Goal: Navigation & Orientation: Understand site structure

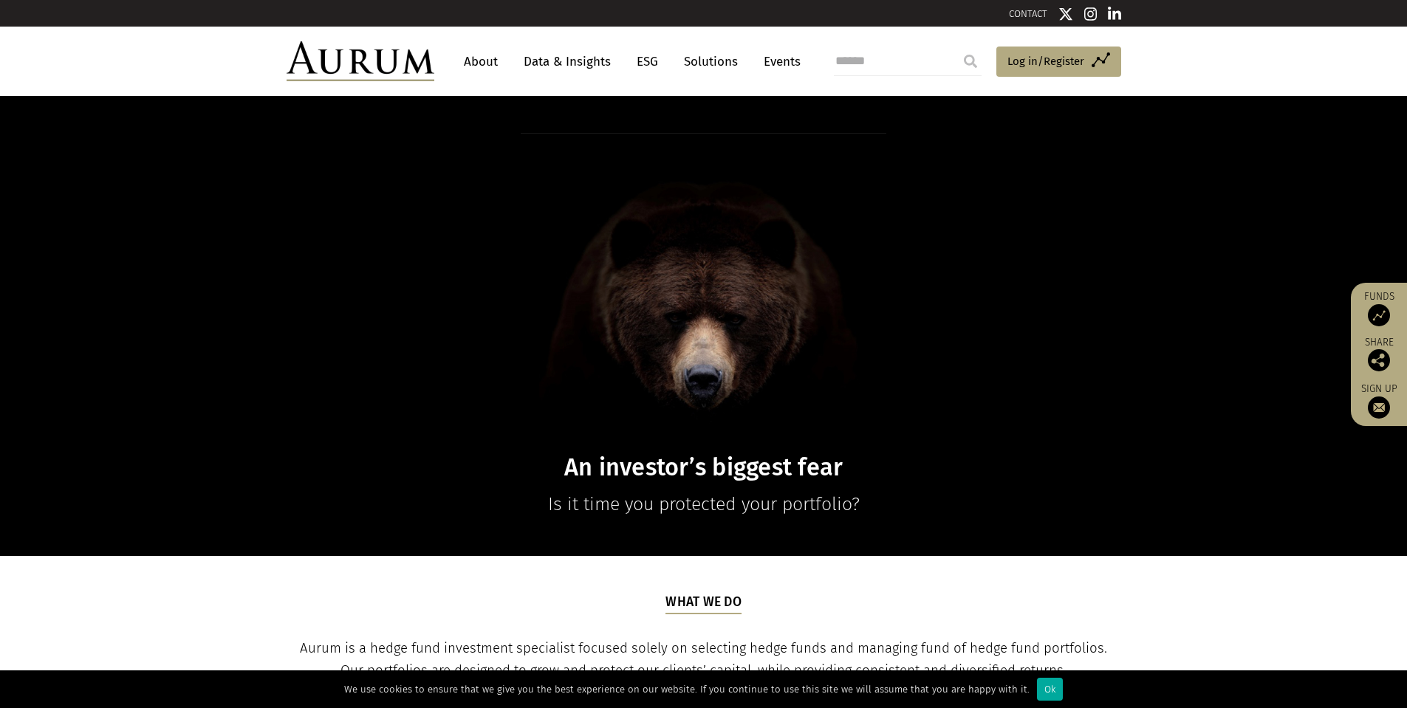
drag, startPoint x: 922, startPoint y: 595, endPoint x: 880, endPoint y: 358, distance: 240.8
click at [465, 61] on link "About" at bounding box center [480, 61] width 49 height 27
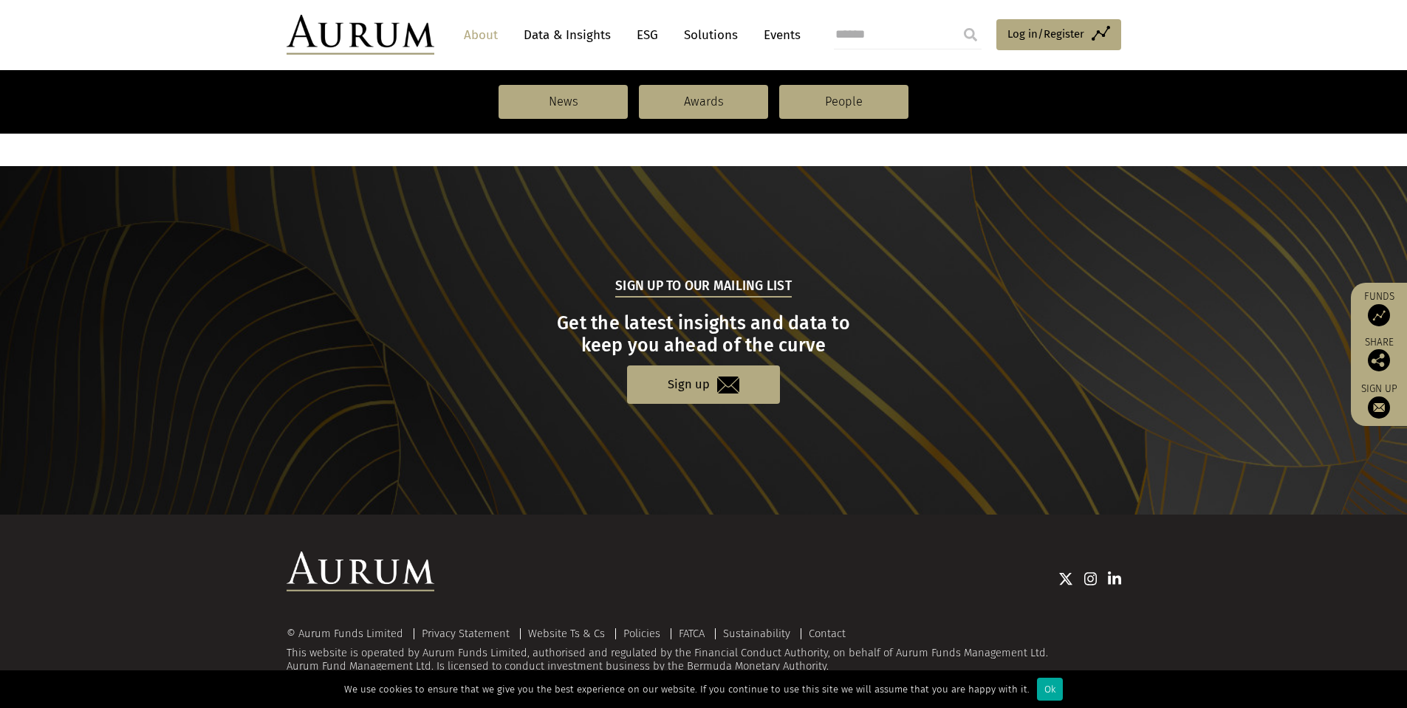
scroll to position [1495, 0]
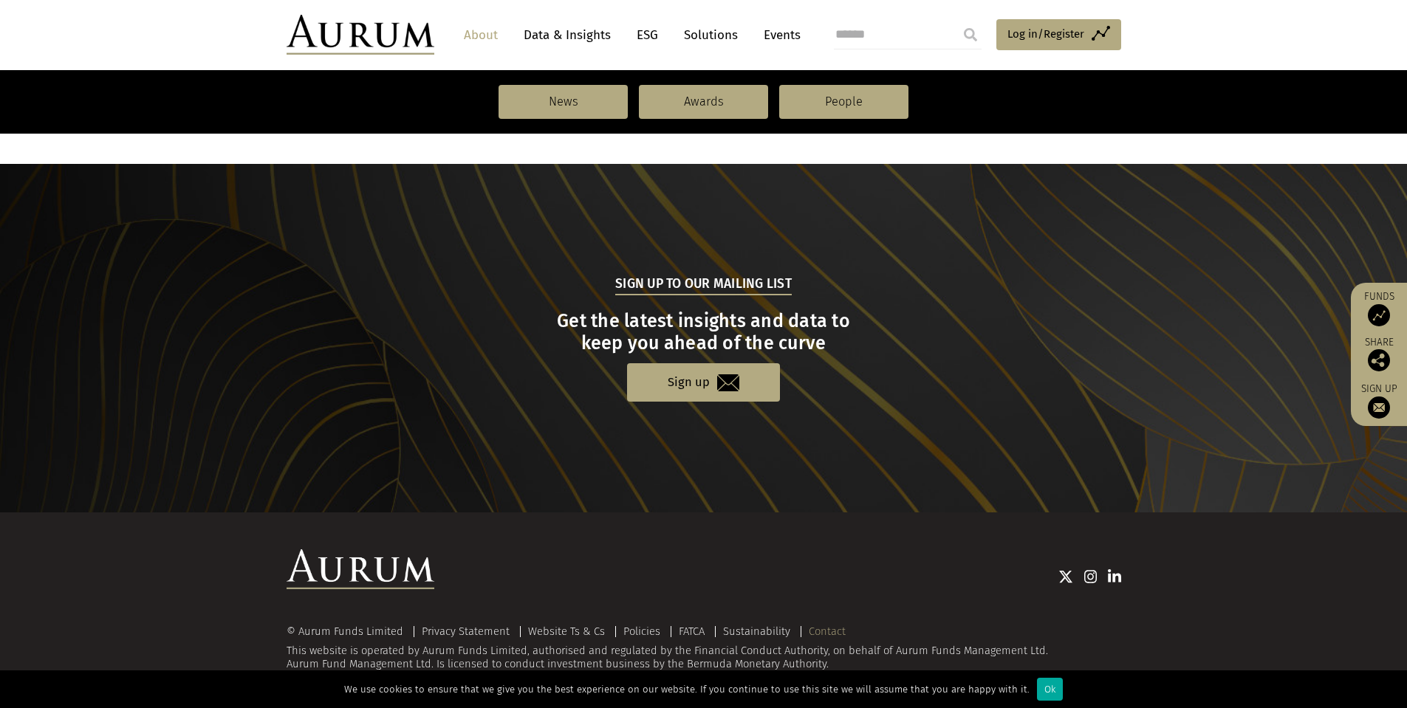
click at [826, 629] on link "Contact" at bounding box center [827, 631] width 37 height 13
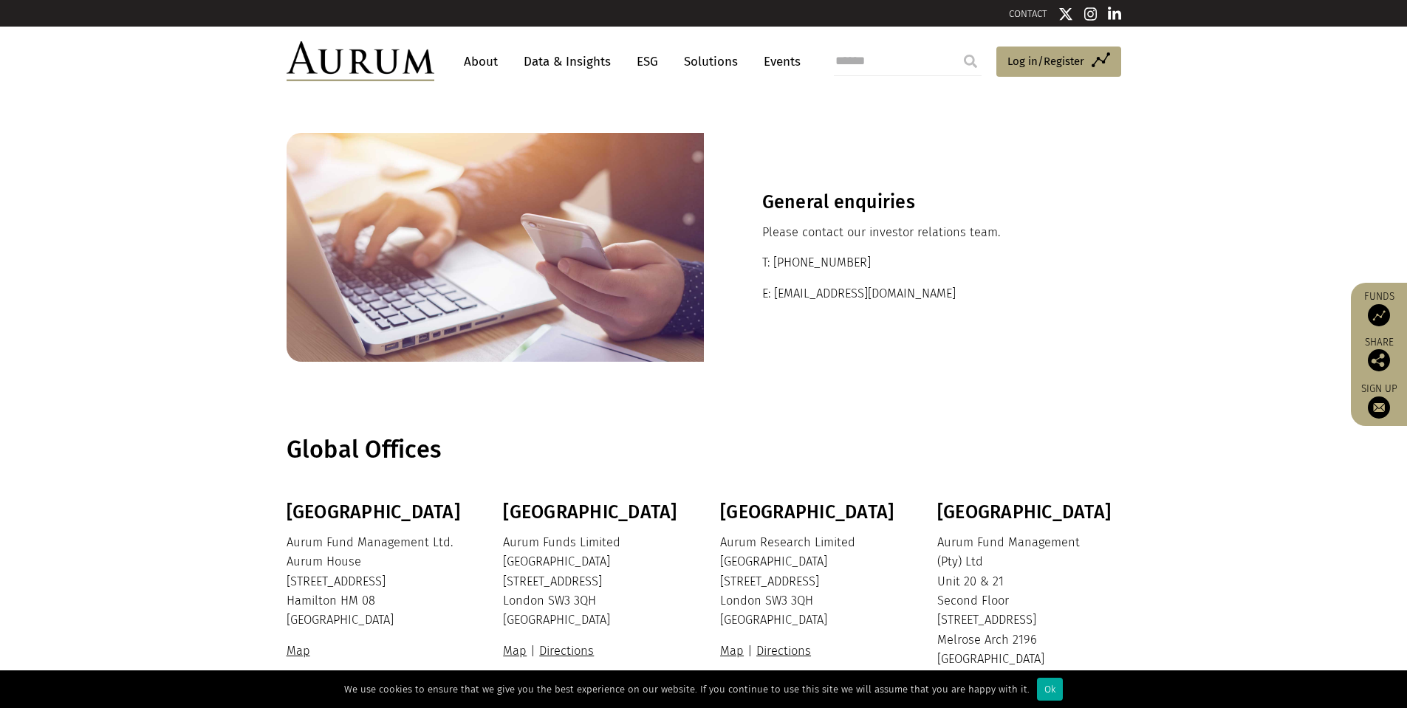
click at [703, 59] on link "Solutions" at bounding box center [710, 61] width 69 height 27
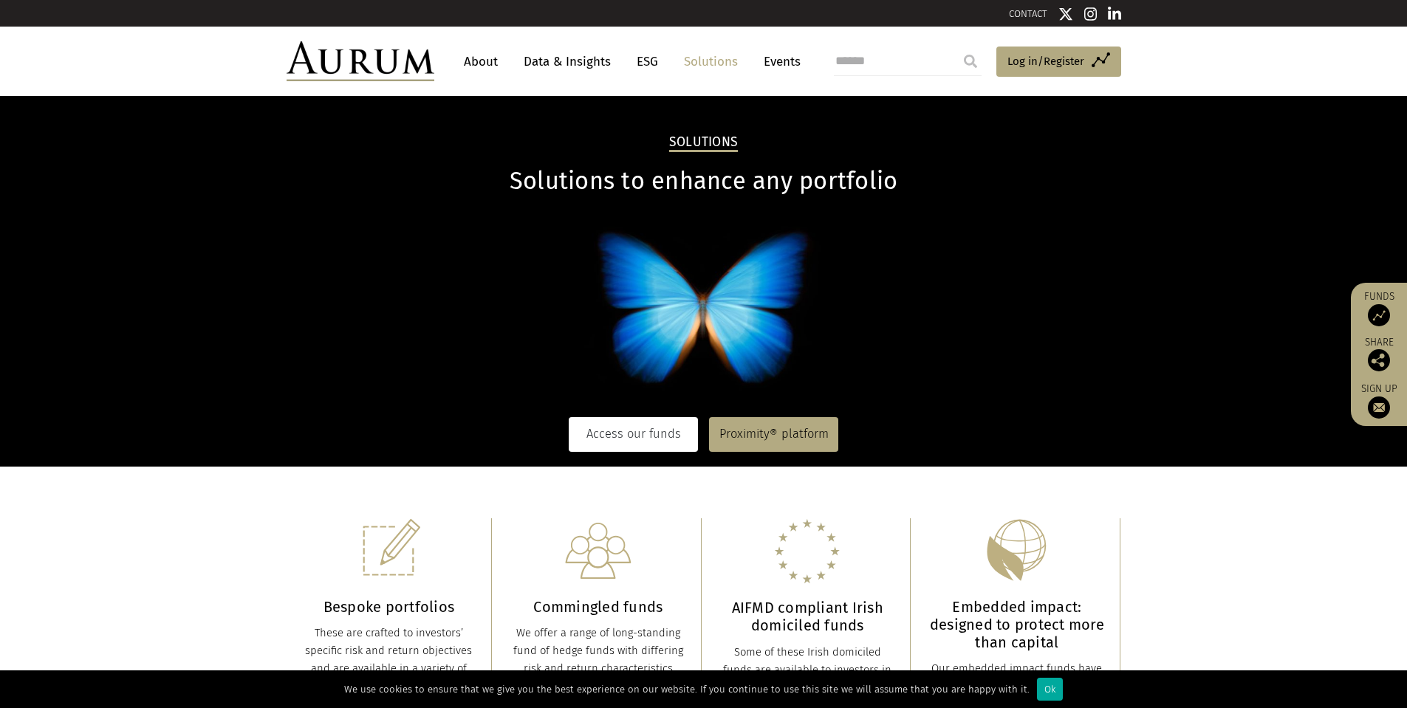
click at [606, 441] on link "Access our funds" at bounding box center [633, 434] width 129 height 34
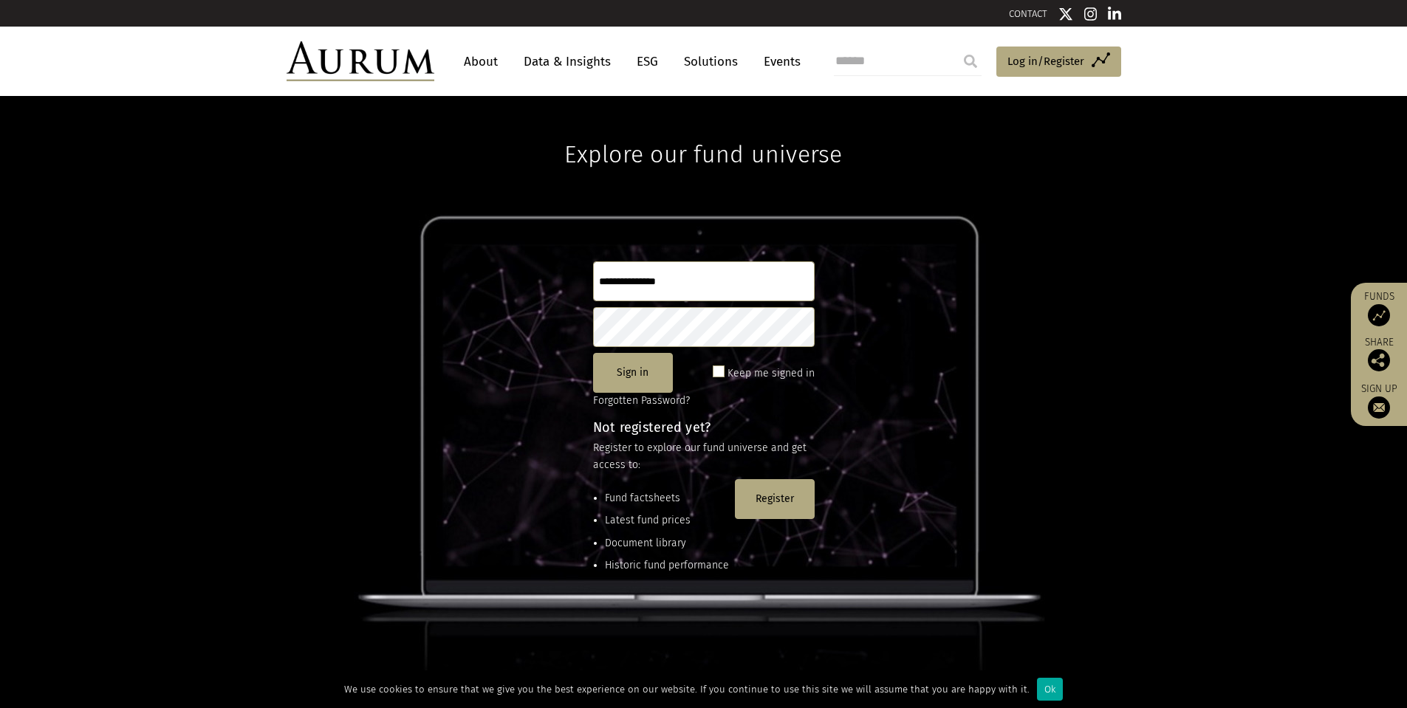
click at [709, 57] on link "Solutions" at bounding box center [710, 61] width 69 height 27
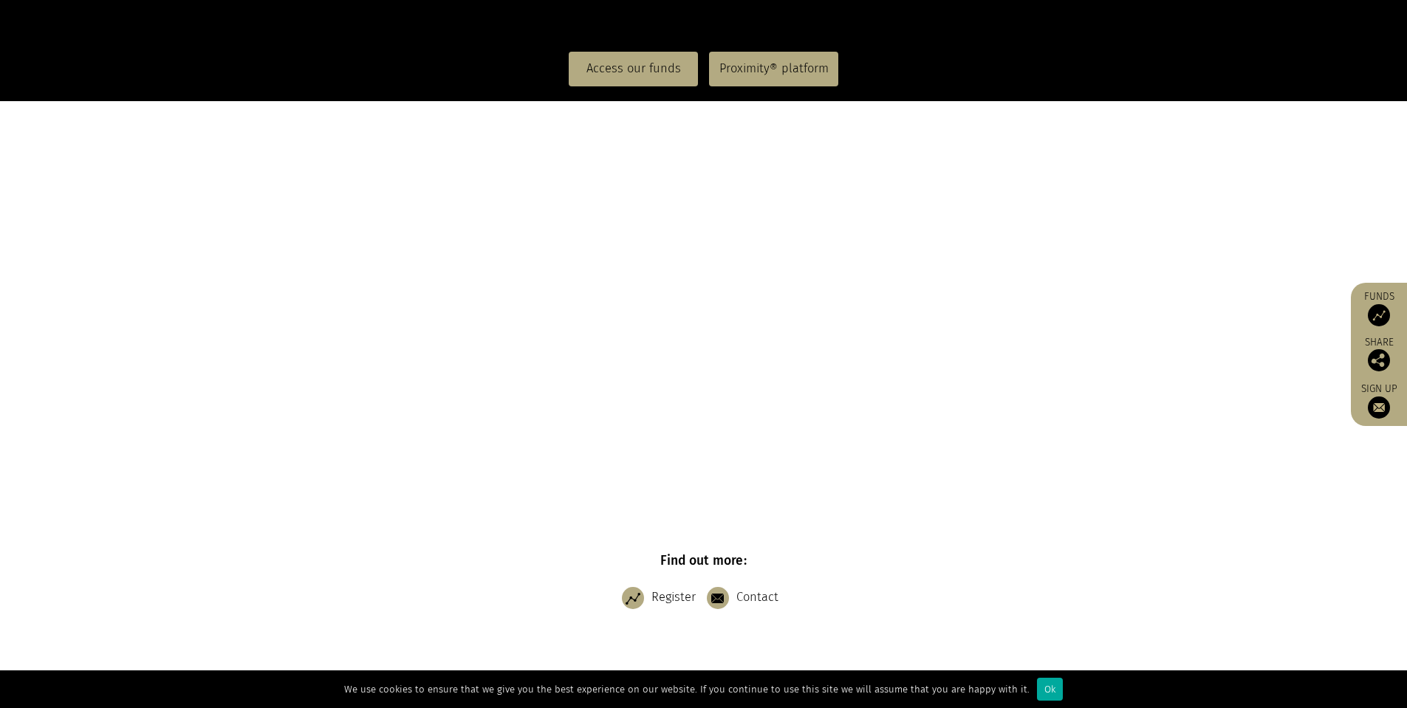
scroll to position [443, 0]
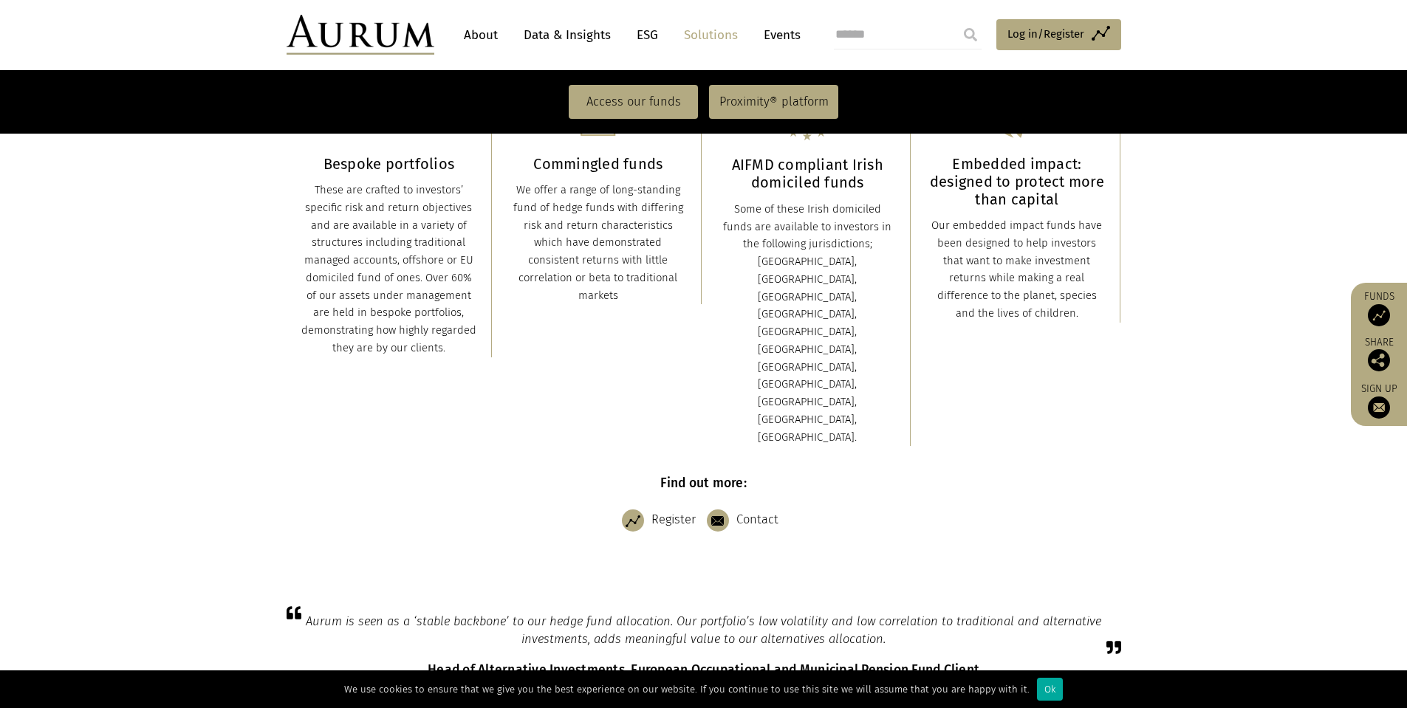
click at [1376, 315] on img at bounding box center [1379, 315] width 22 height 22
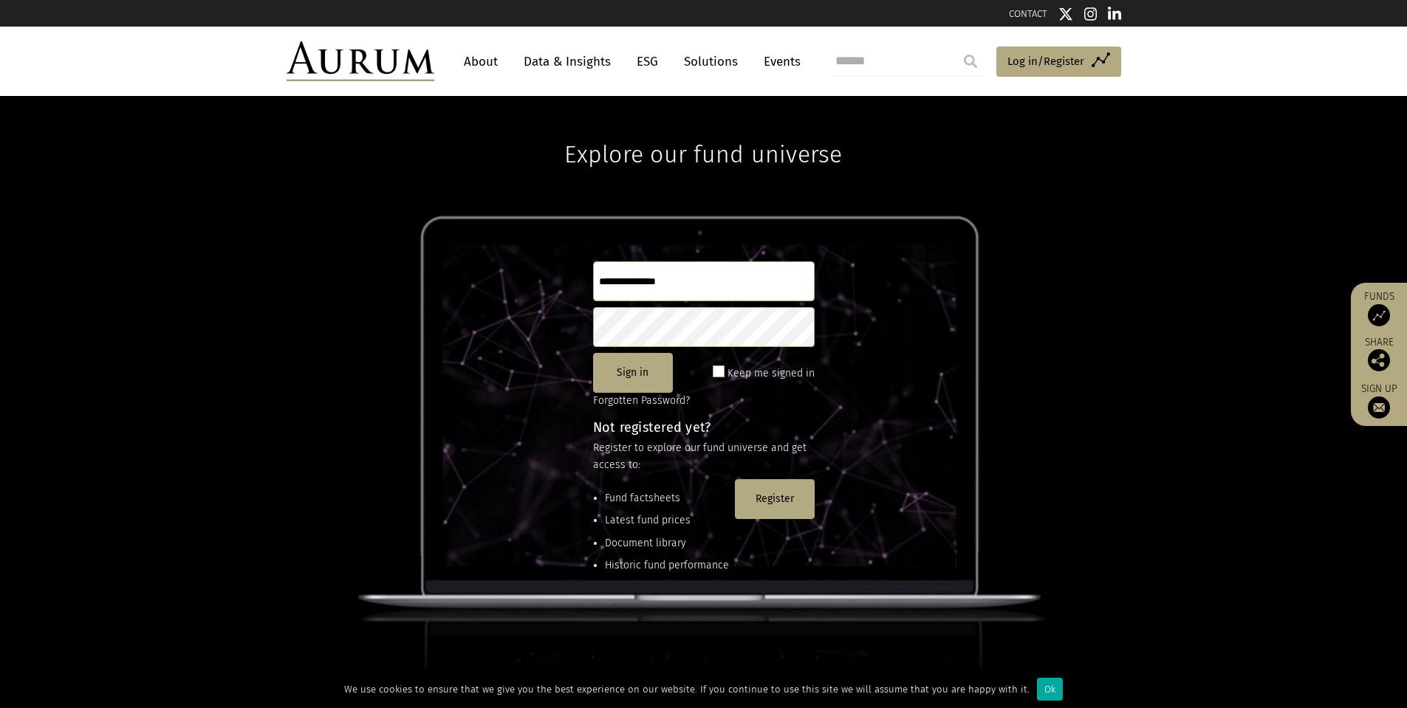
click at [780, 58] on link "Events" at bounding box center [778, 61] width 44 height 27
click at [635, 58] on link "ESG" at bounding box center [647, 61] width 36 height 27
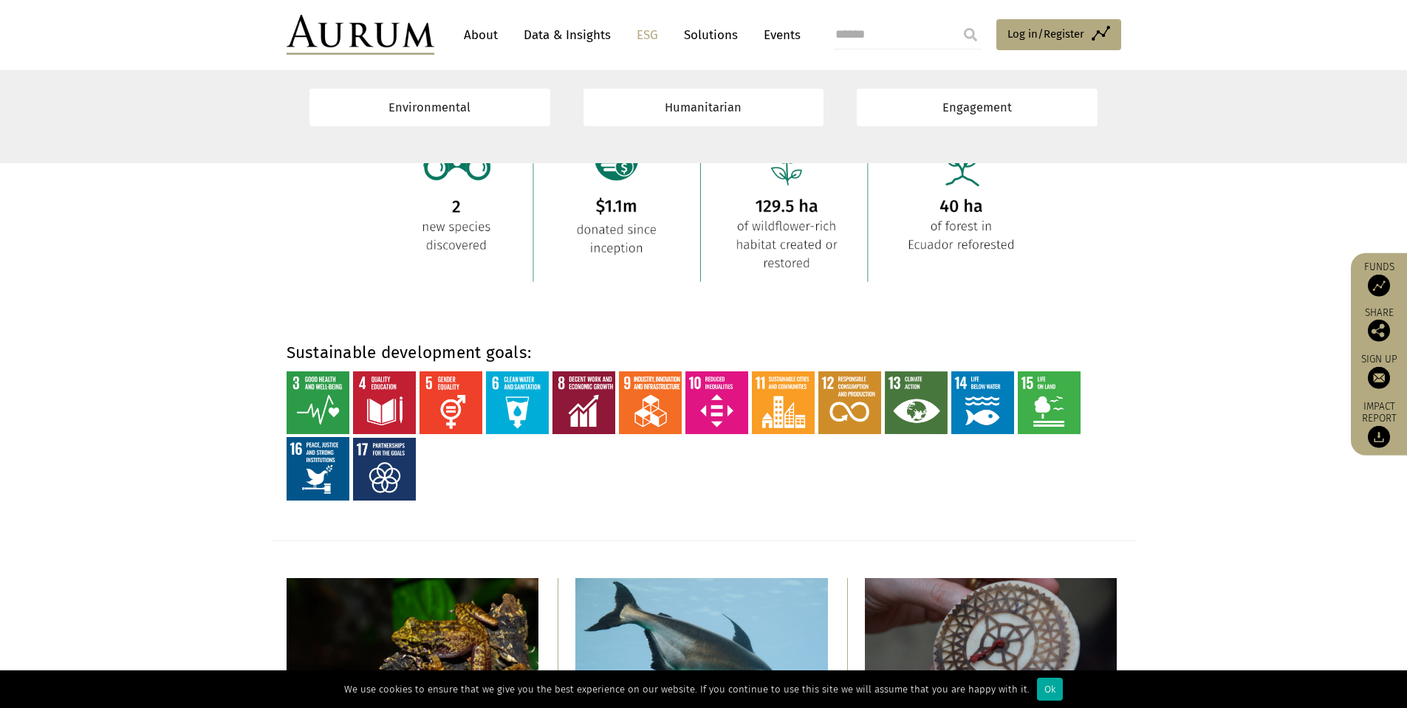
scroll to position [1329, 0]
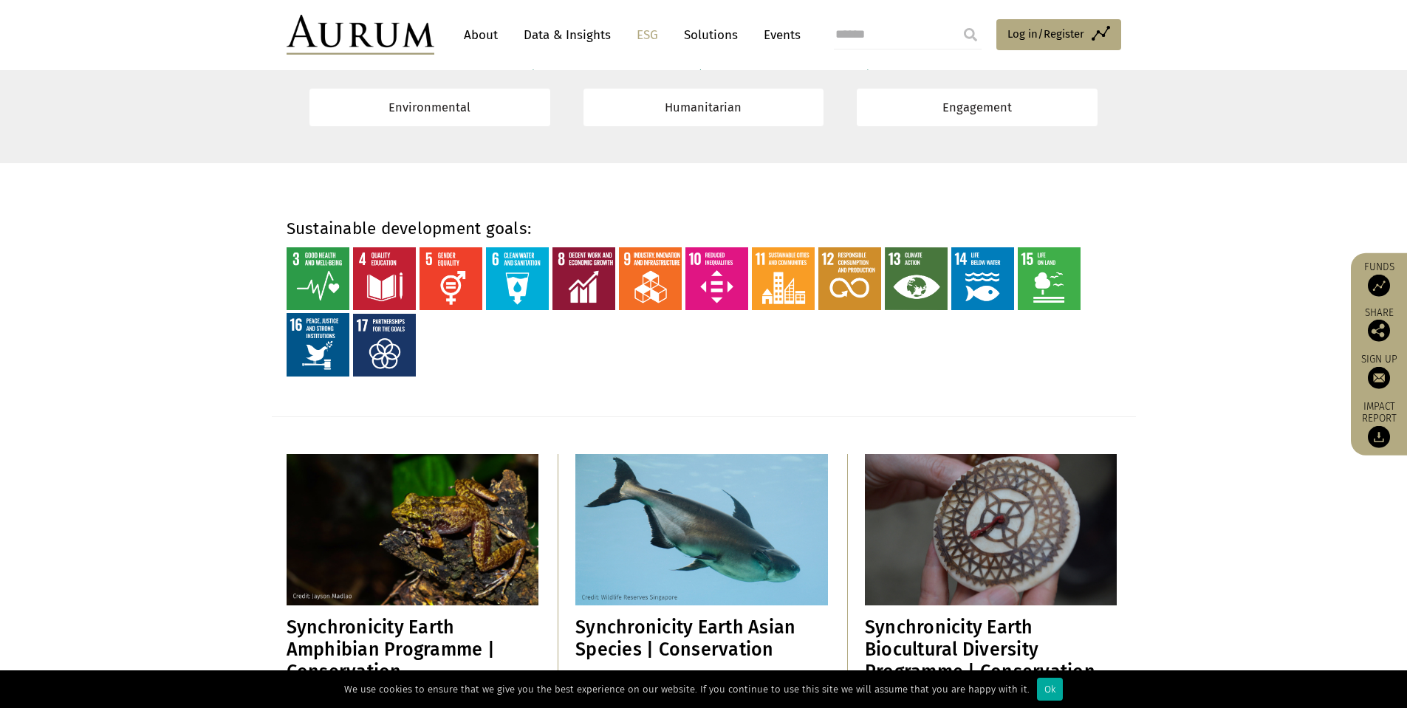
click at [354, 28] on img at bounding box center [361, 35] width 148 height 40
